Goal: Check status: Check status

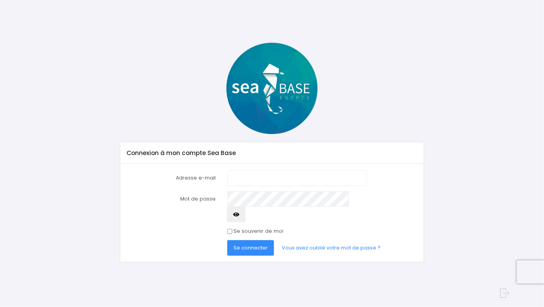
type input "[EMAIL_ADDRESS][DOMAIN_NAME]"
click at [255, 244] on span "Se connecter" at bounding box center [250, 247] width 34 height 7
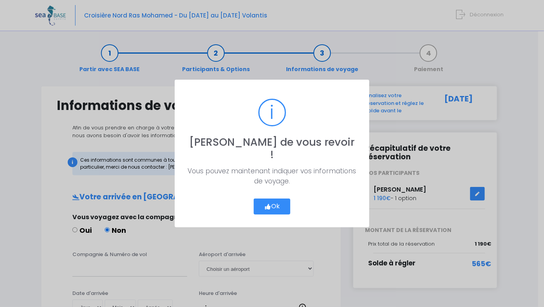
click at [281, 200] on button "Ok" at bounding box center [272, 207] width 37 height 16
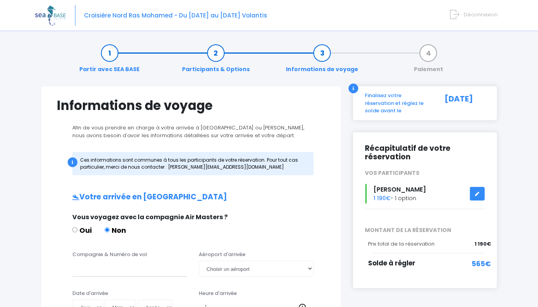
click at [477, 194] on icon at bounding box center [477, 194] width 5 height 0
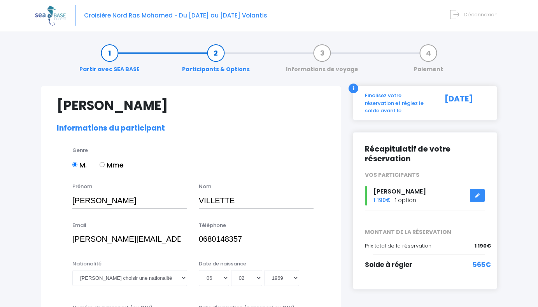
select select "MF1"
click at [484, 15] on span "Déconnexion" at bounding box center [481, 14] width 34 height 7
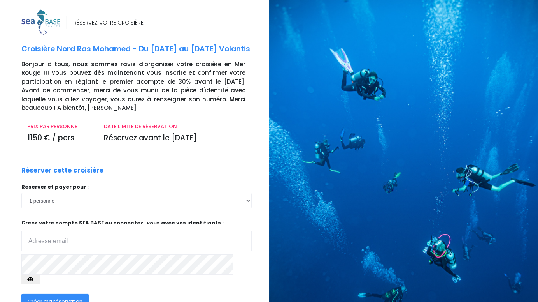
type input "[PERSON_NAME][EMAIL_ADDRESS][DOMAIN_NAME]"
